Goal: Task Accomplishment & Management: Use online tool/utility

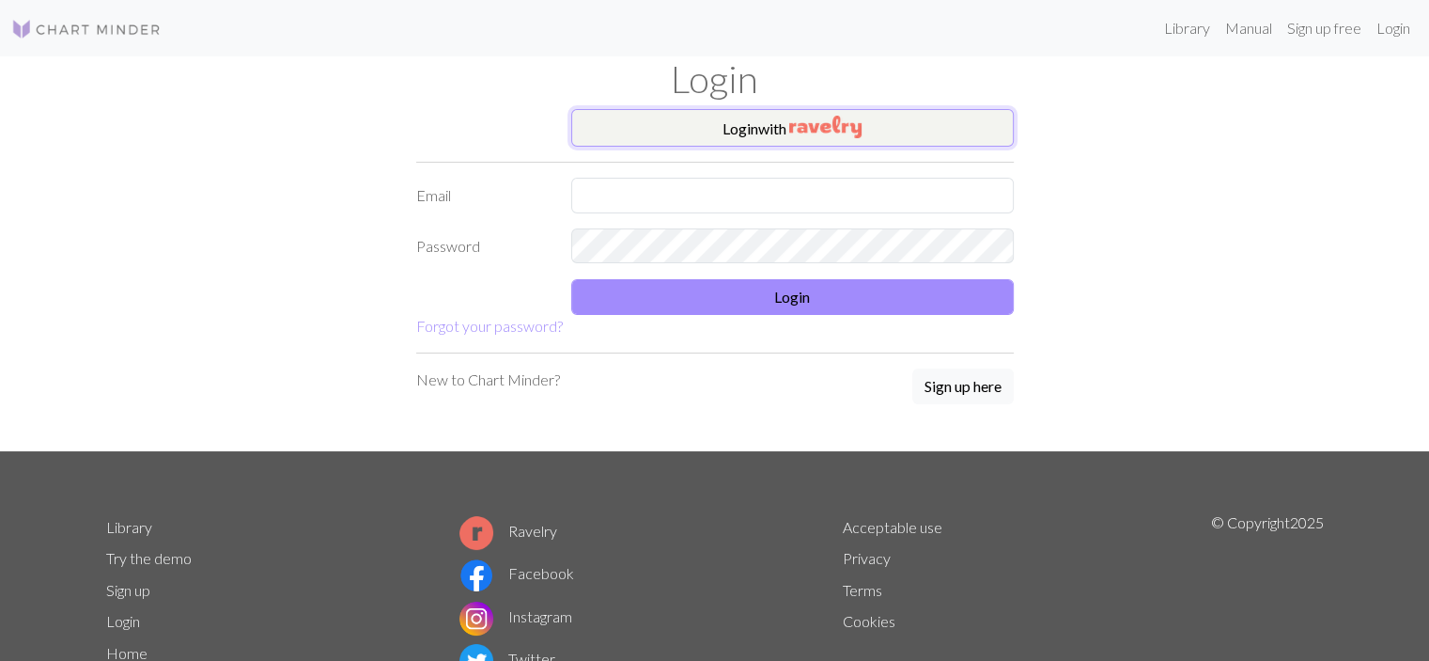
click at [682, 124] on button "Login with" at bounding box center [792, 128] width 443 height 38
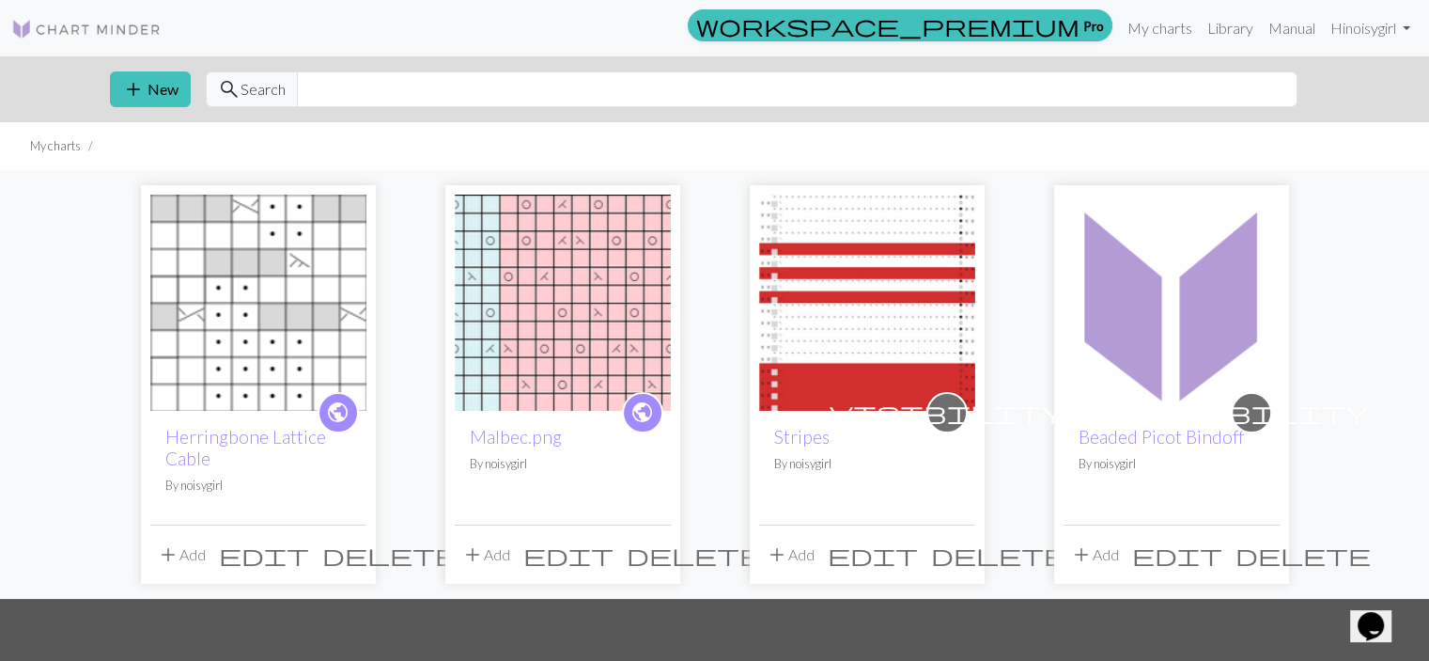
click at [309, 545] on span "edit" at bounding box center [264, 554] width 90 height 26
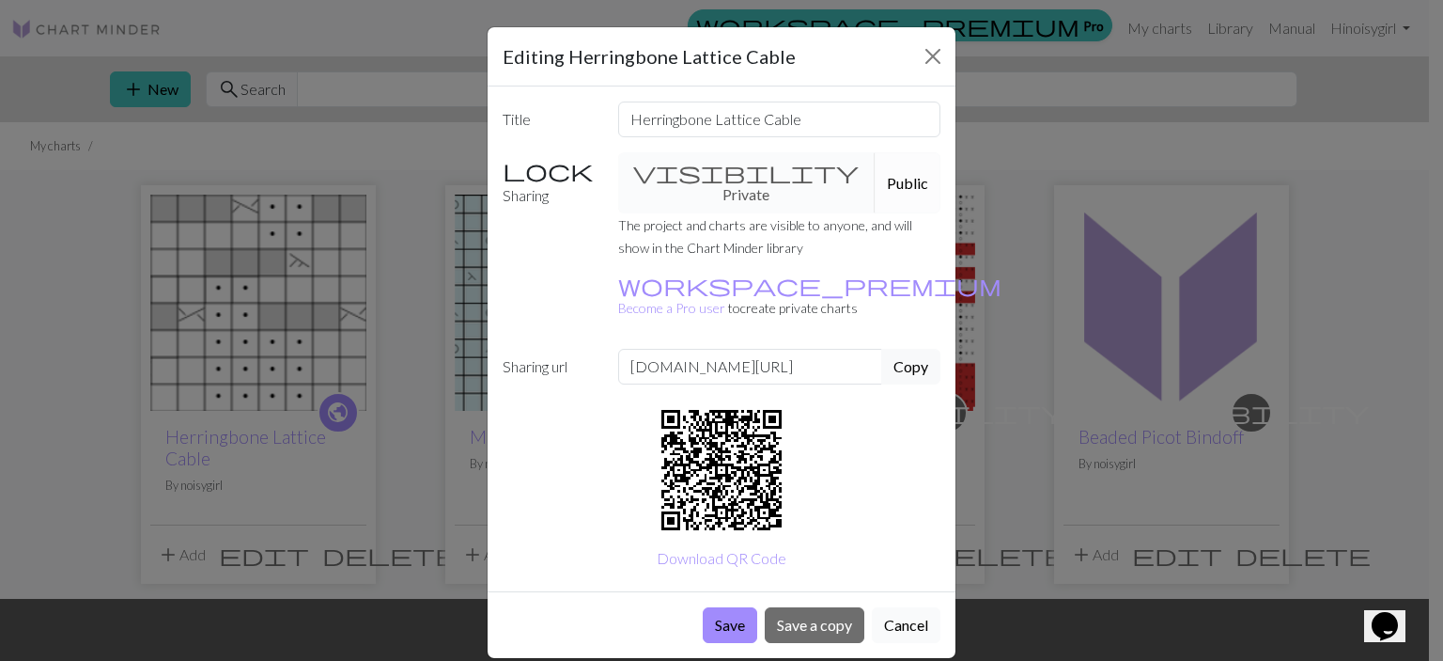
click at [898, 607] on button "Cancel" at bounding box center [906, 625] width 69 height 36
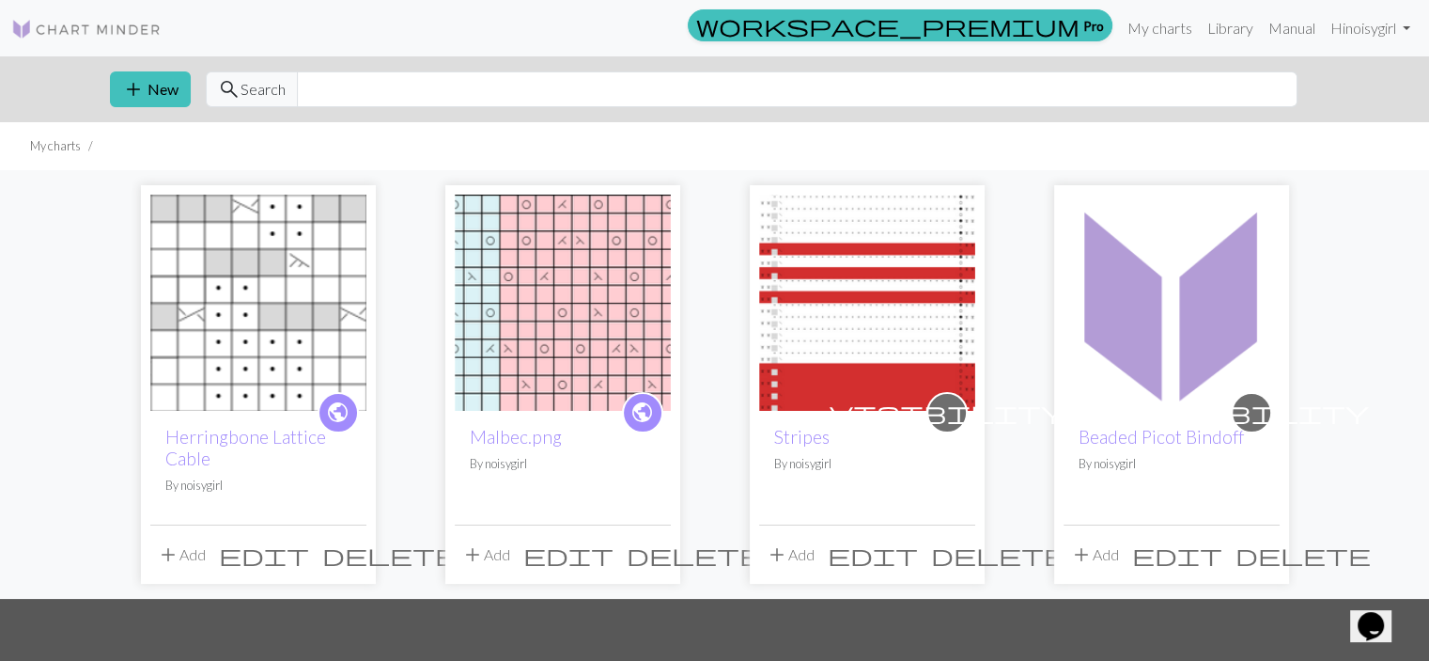
click at [274, 367] on img at bounding box center [258, 303] width 216 height 216
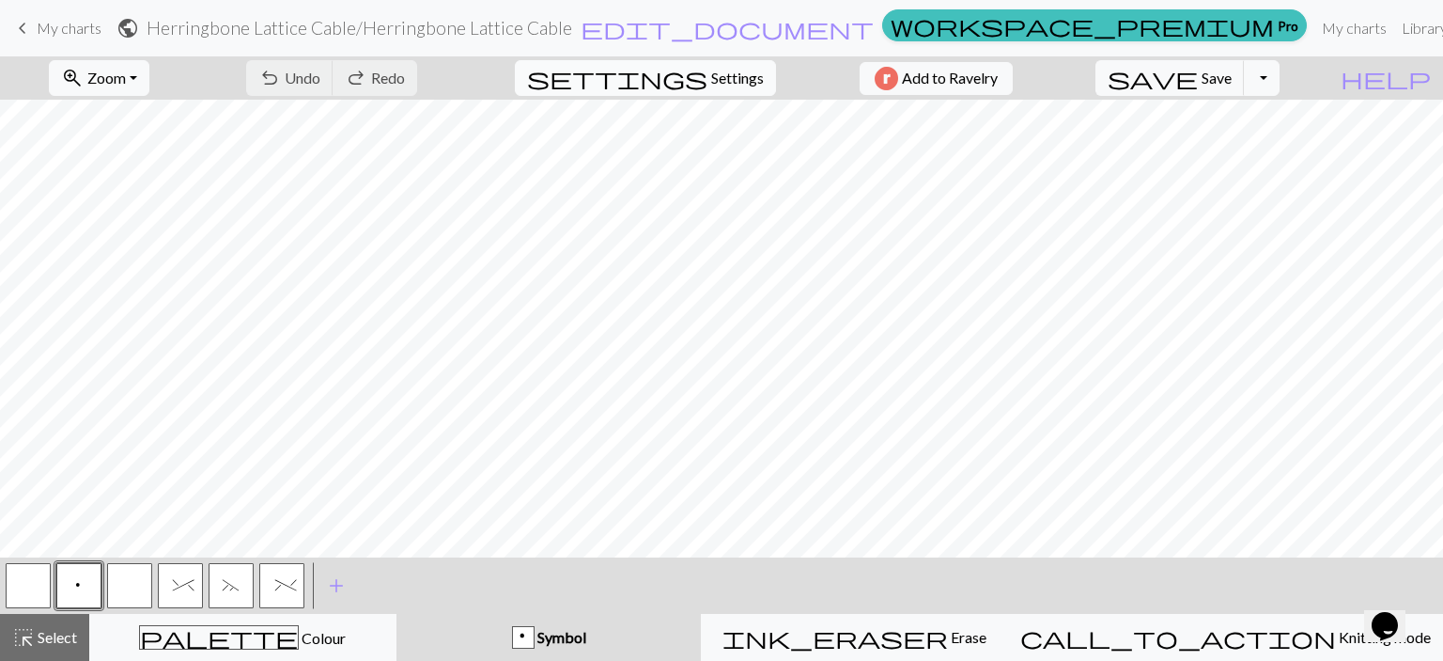
click at [692, 77] on span "settings" at bounding box center [617, 78] width 180 height 26
select select "aran"
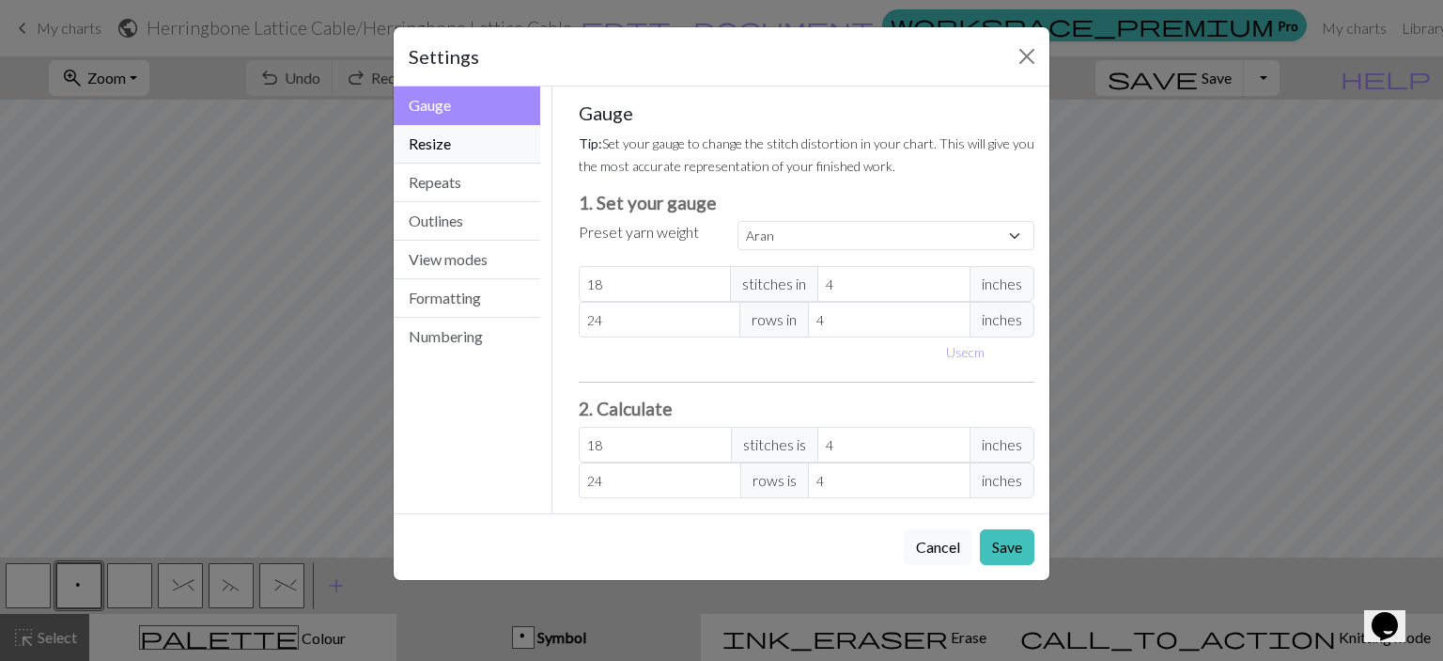
click at [476, 147] on button "Resize" at bounding box center [467, 144] width 147 height 39
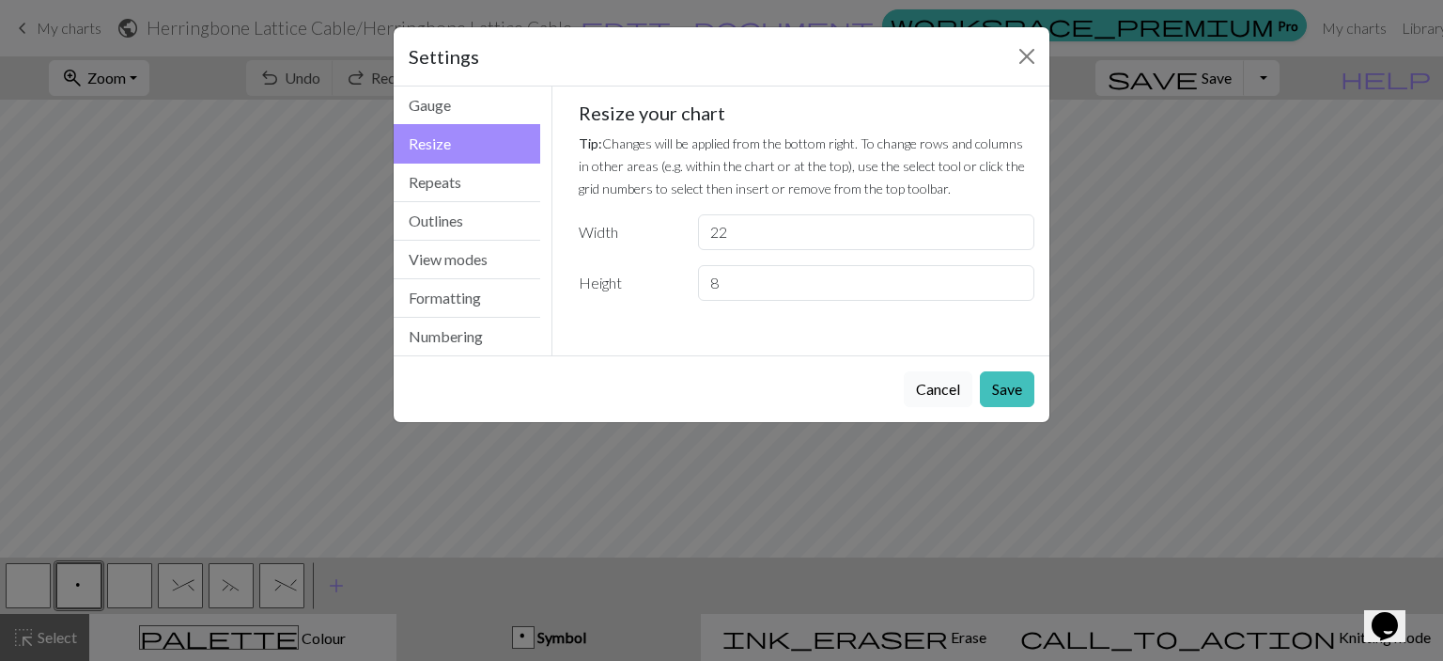
click at [935, 381] on button "Cancel" at bounding box center [938, 389] width 69 height 36
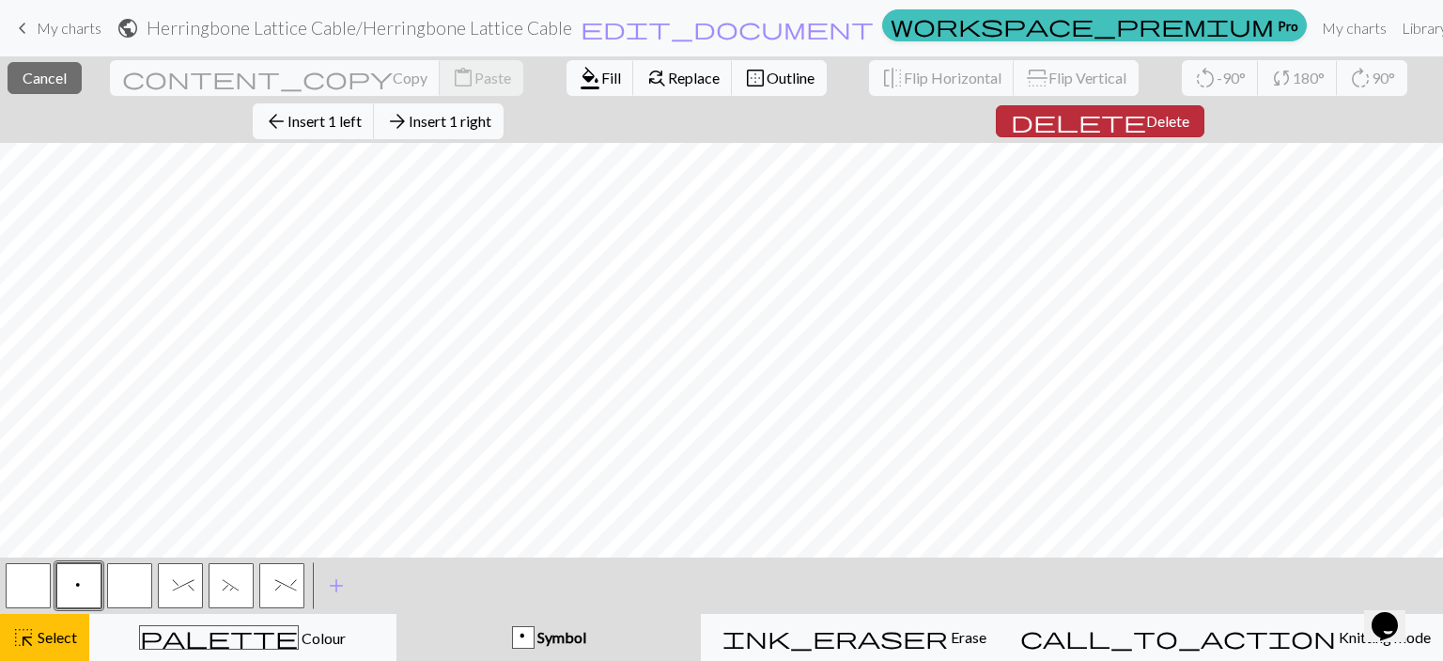
click at [1011, 116] on span "delete" at bounding box center [1078, 121] width 135 height 26
click at [1146, 117] on span "Delete" at bounding box center [1167, 121] width 43 height 18
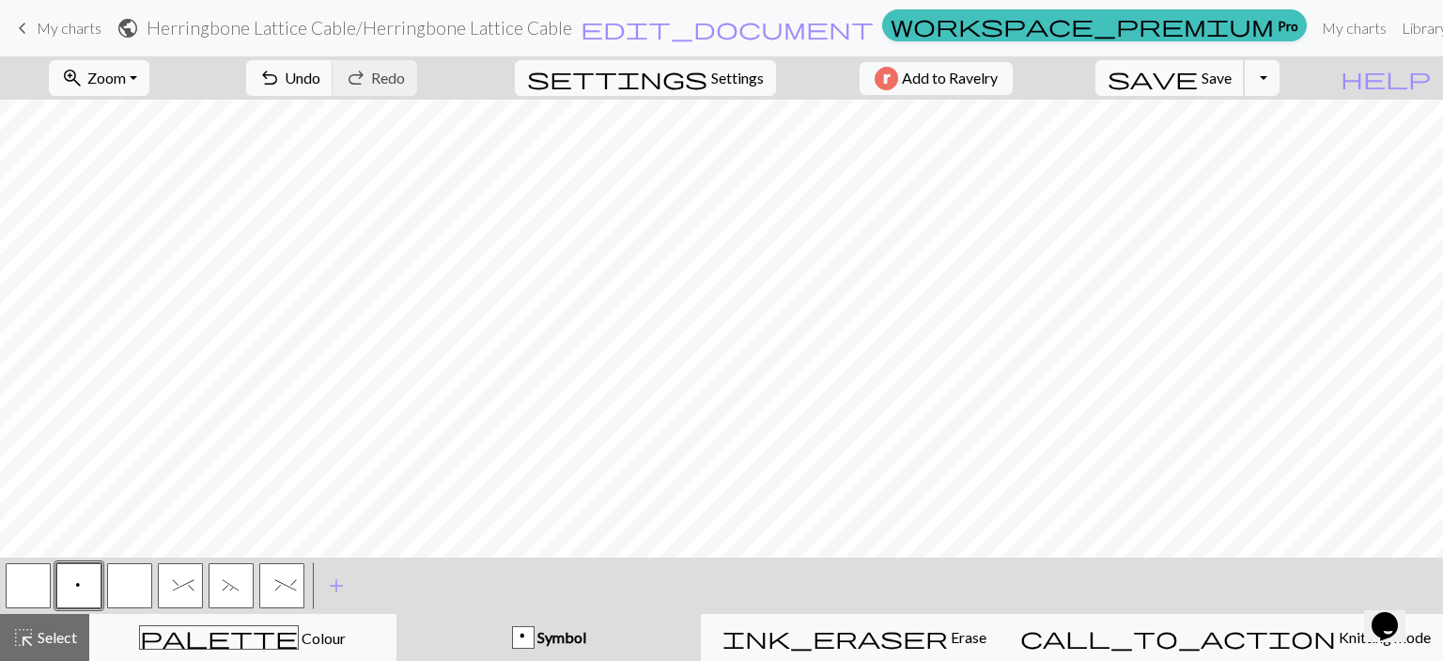
click at [1232, 74] on span "Save" at bounding box center [1217, 78] width 30 height 18
click at [960, 86] on span "Add to Ravelry" at bounding box center [950, 78] width 96 height 23
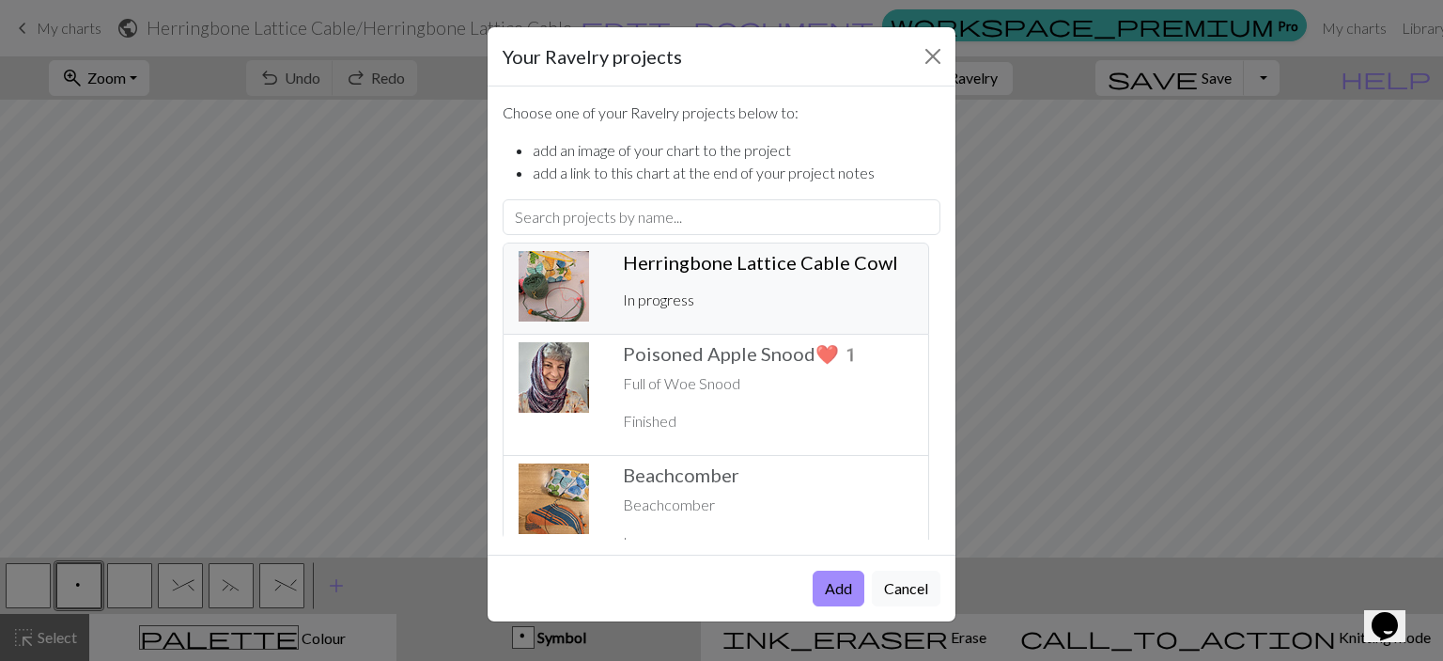
click at [767, 273] on div "Herringbone Lattice Cable Cowl ️ In progress" at bounding box center [768, 288] width 313 height 75
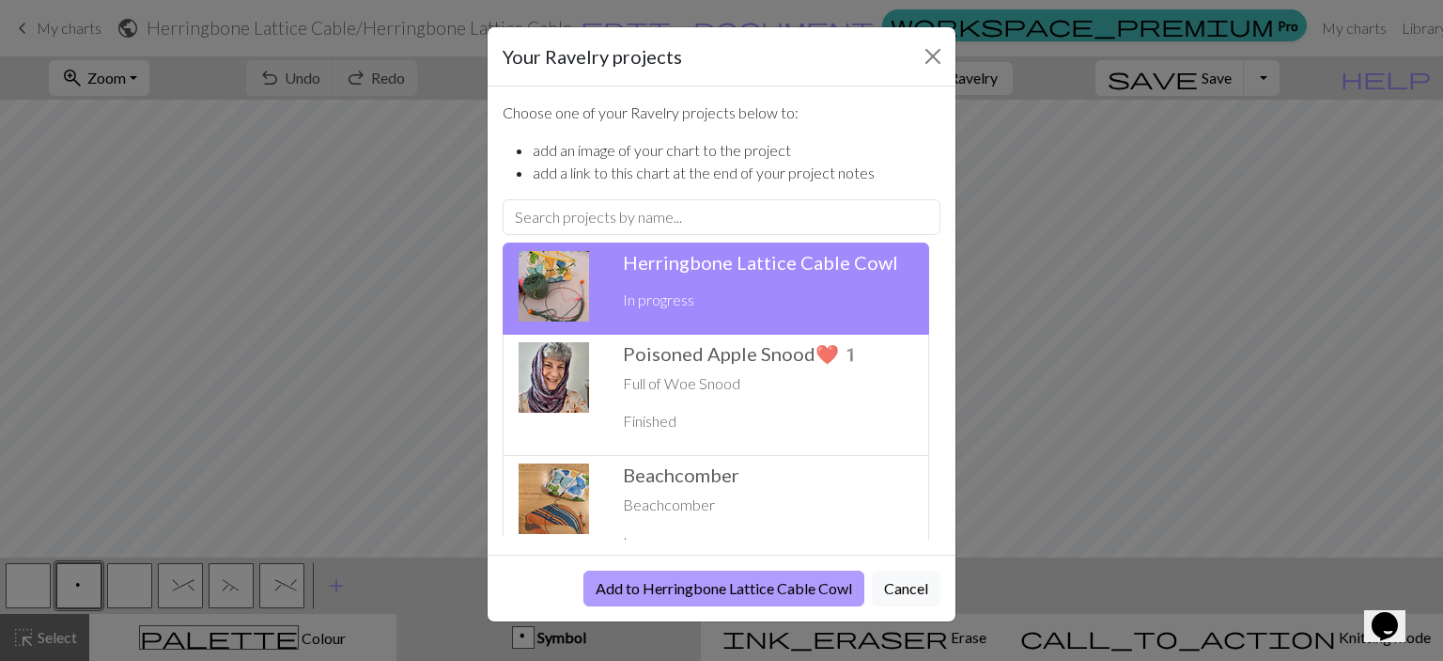
click at [737, 592] on button "Add to Herringbone Lattice Cable Cowl" at bounding box center [724, 588] width 281 height 36
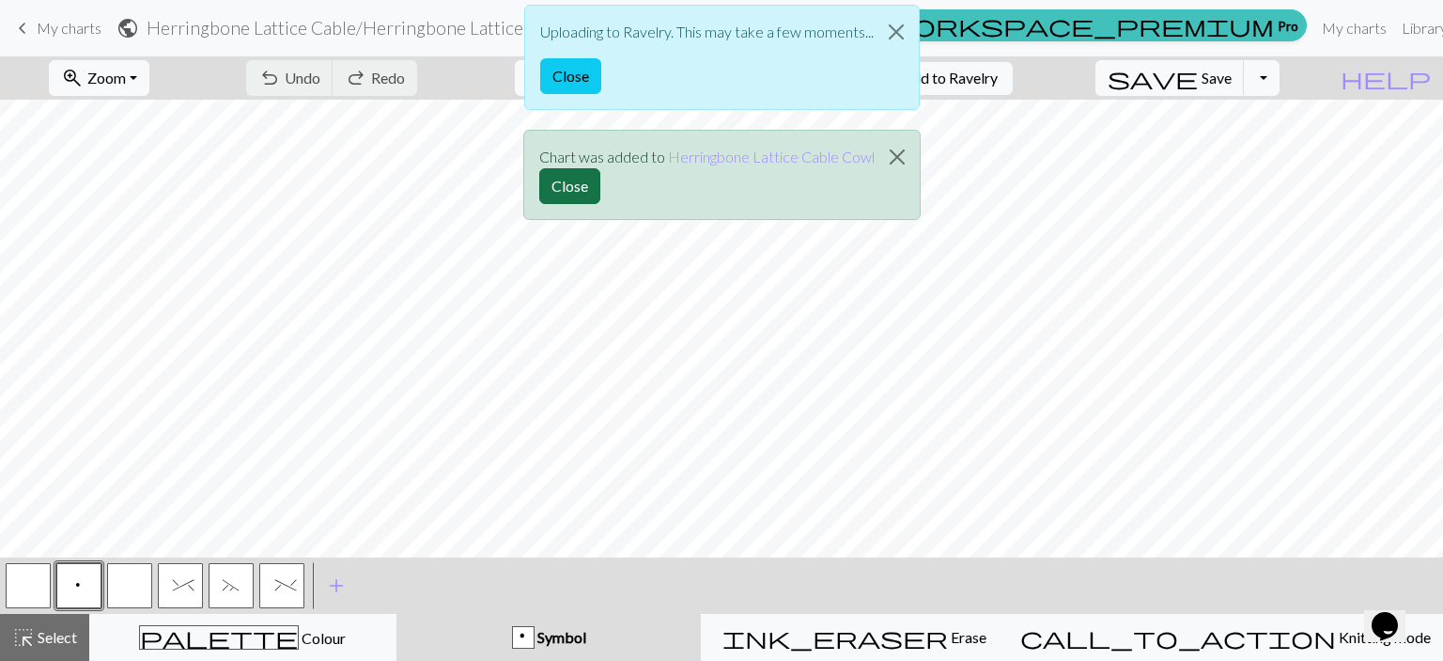
click at [579, 179] on button "Close" at bounding box center [569, 186] width 61 height 36
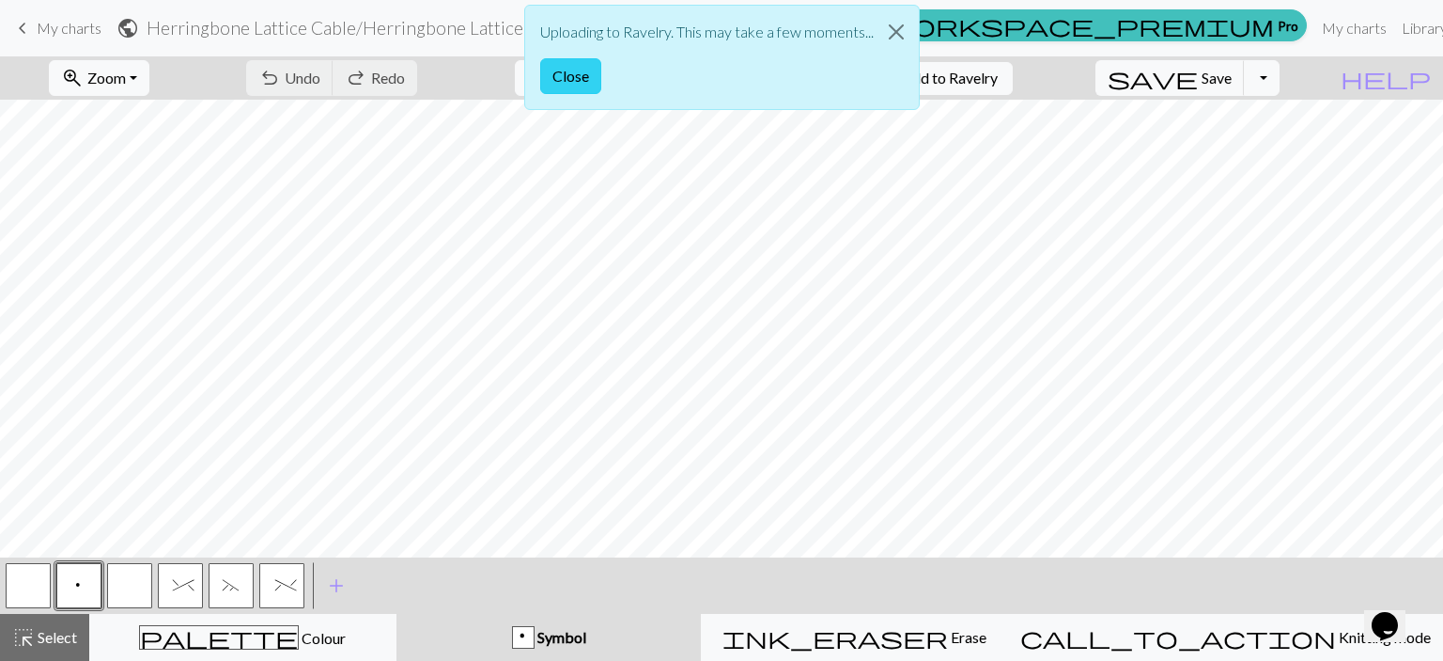
click at [588, 67] on button "Close" at bounding box center [570, 76] width 61 height 36
